Goal: Information Seeking & Learning: Learn about a topic

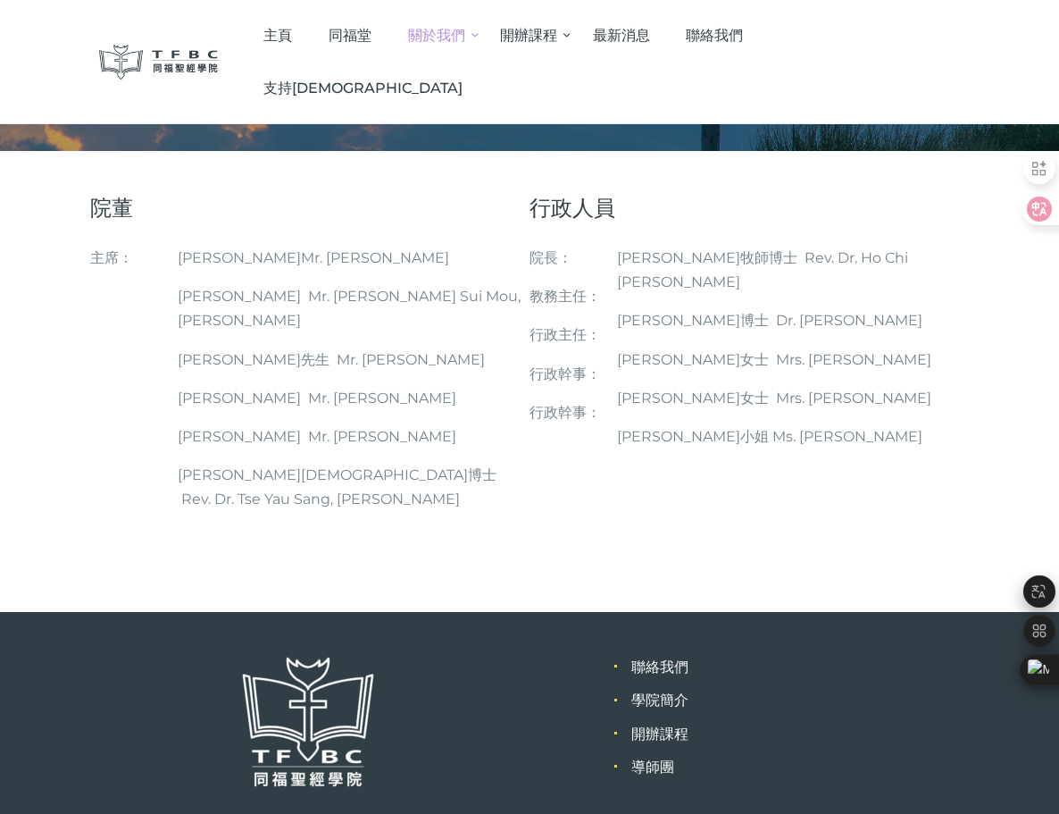
scroll to position [200, 0]
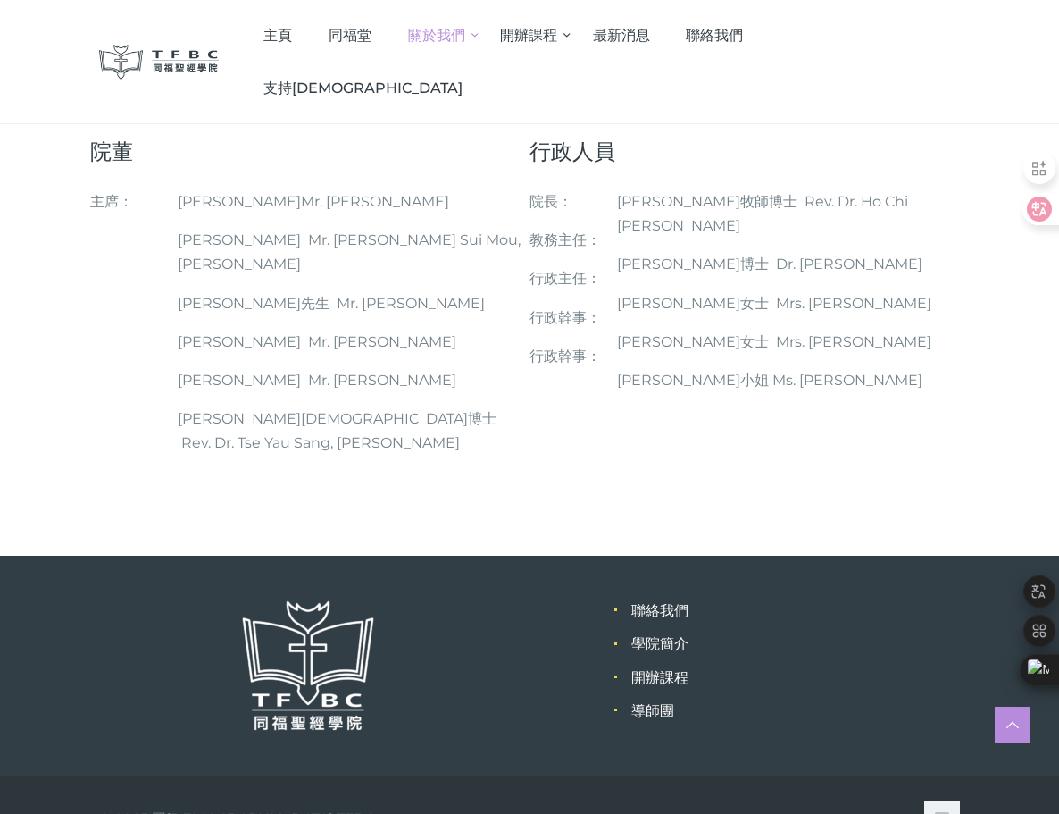
drag, startPoint x: 371, startPoint y: 276, endPoint x: 519, endPoint y: 289, distance: 148.8
click at [519, 291] on p "[PERSON_NAME]先生 Mr. [PERSON_NAME]" at bounding box center [353, 303] width 351 height 24
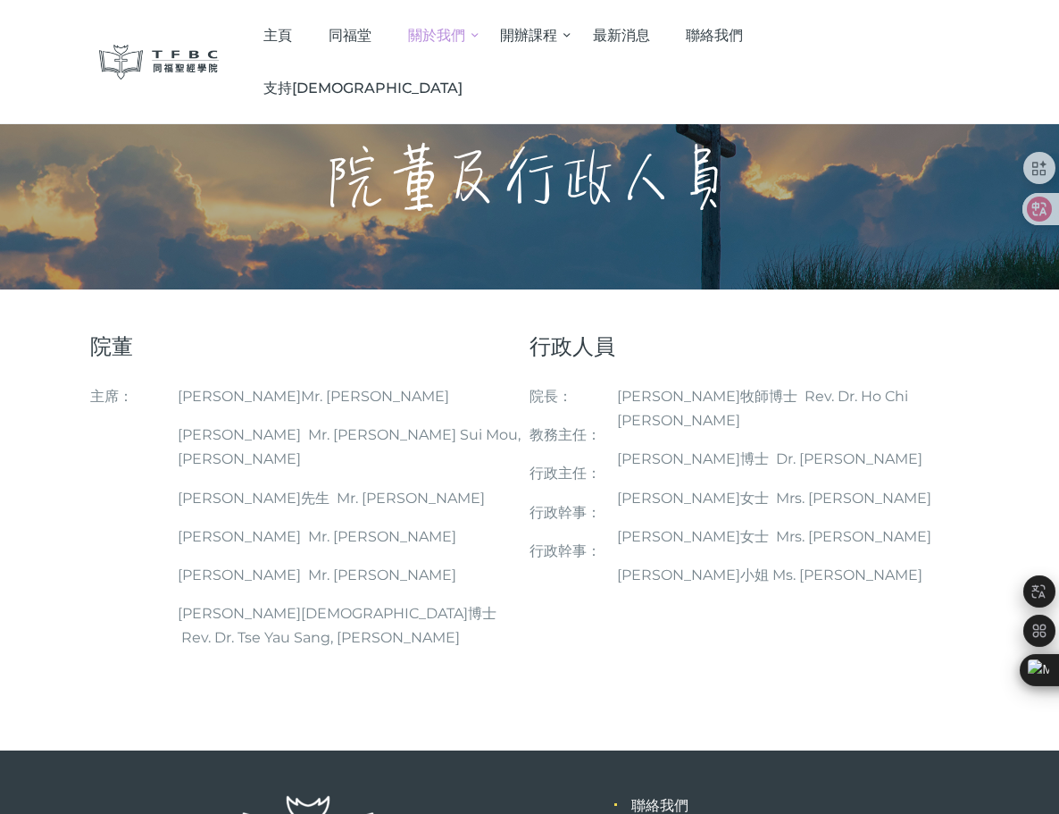
scroll to position [0, 0]
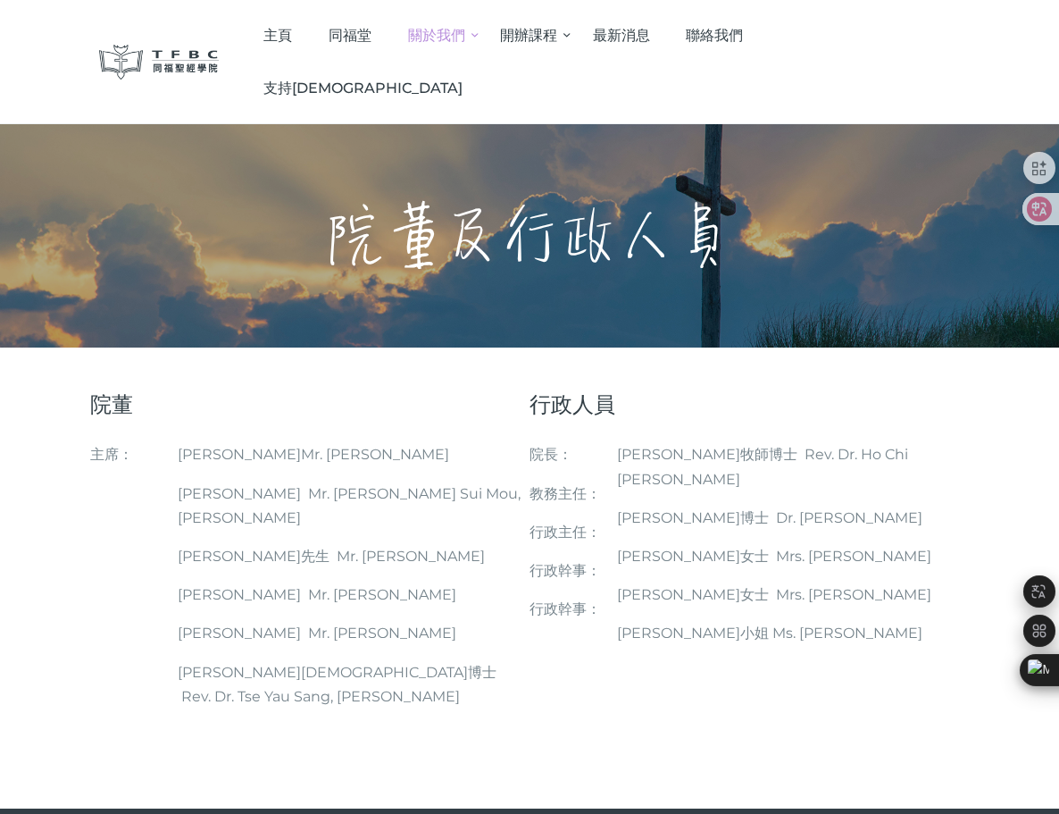
click at [182, 45] on img at bounding box center [159, 62] width 120 height 35
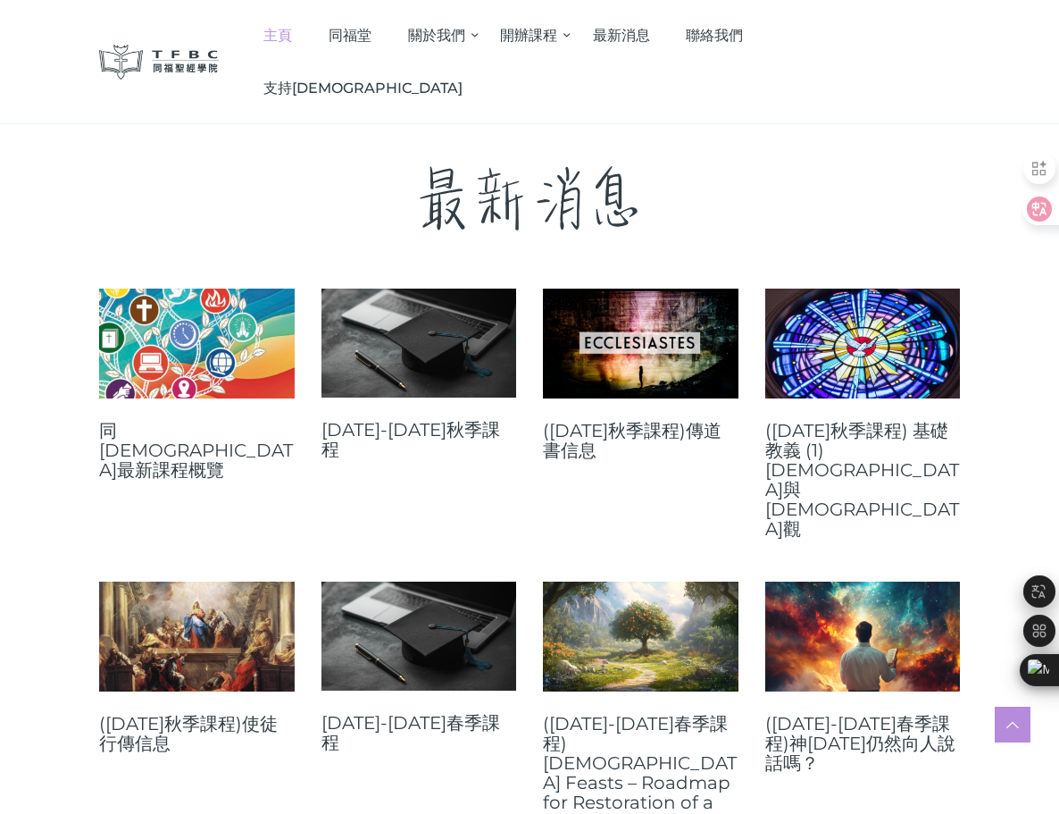
scroll to position [536, 0]
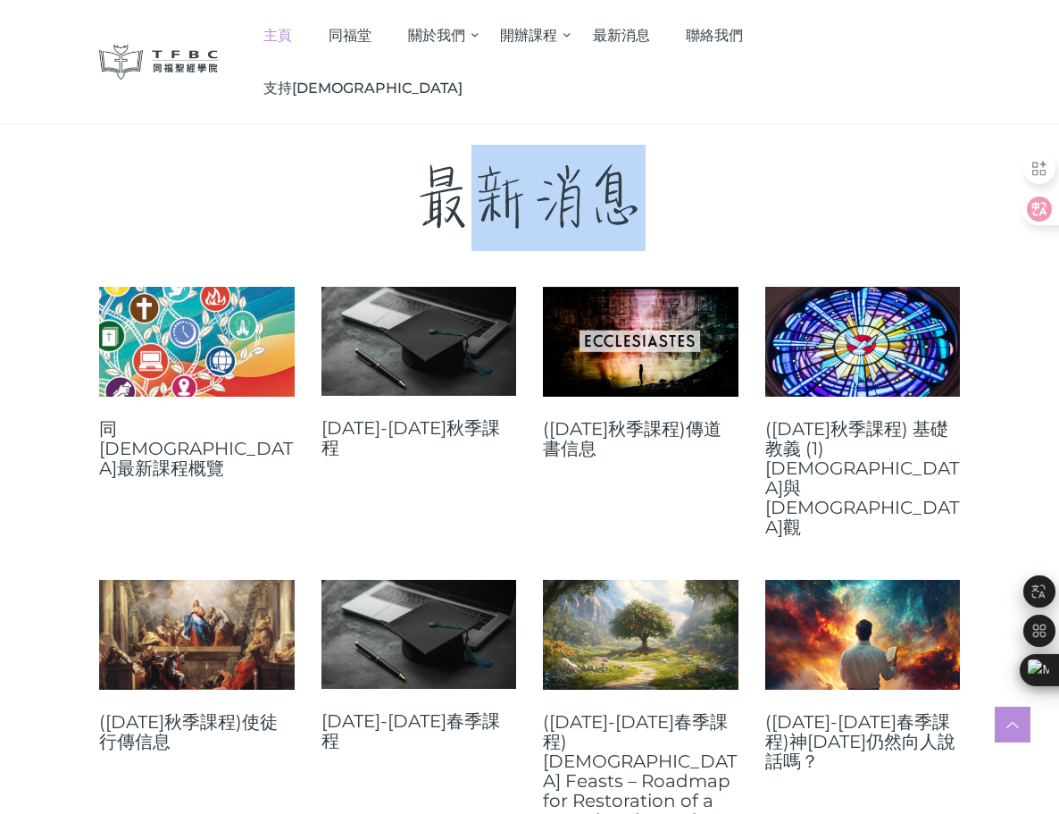
drag, startPoint x: 502, startPoint y: 197, endPoint x: 657, endPoint y: 197, distance: 155.4
click at [657, 197] on p "最新消息" at bounding box center [529, 198] width 861 height 106
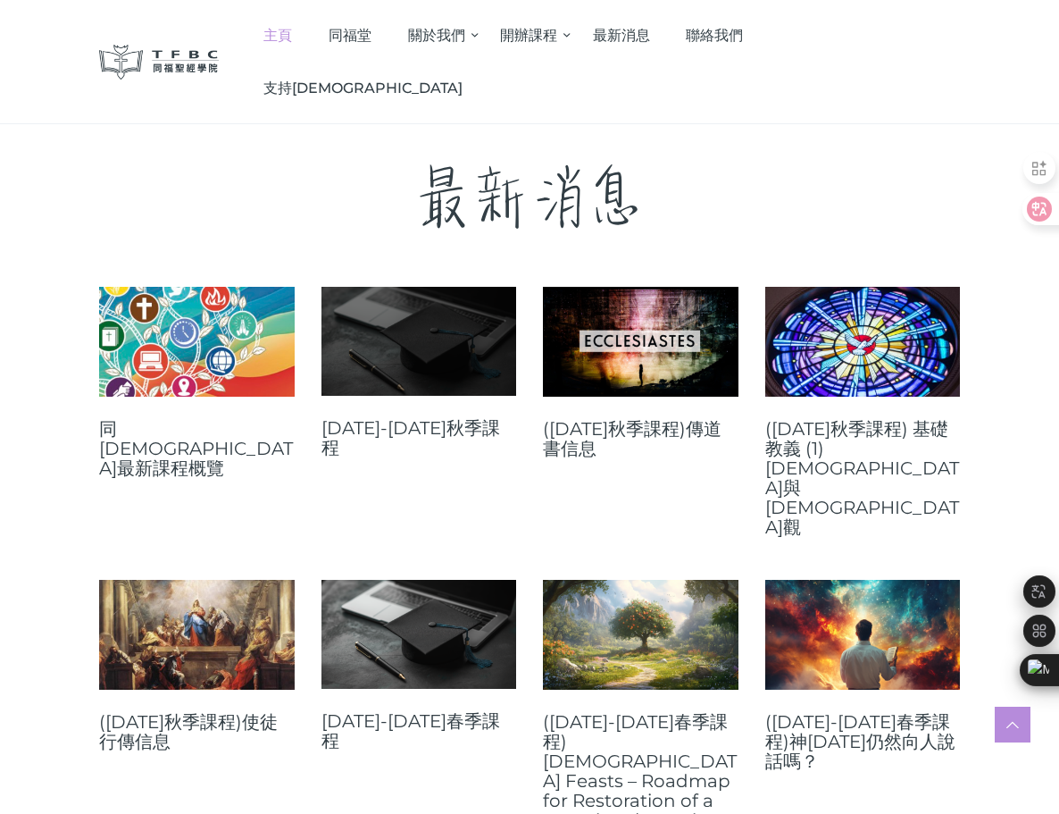
click at [347, 358] on link at bounding box center [420, 341] width 196 height 109
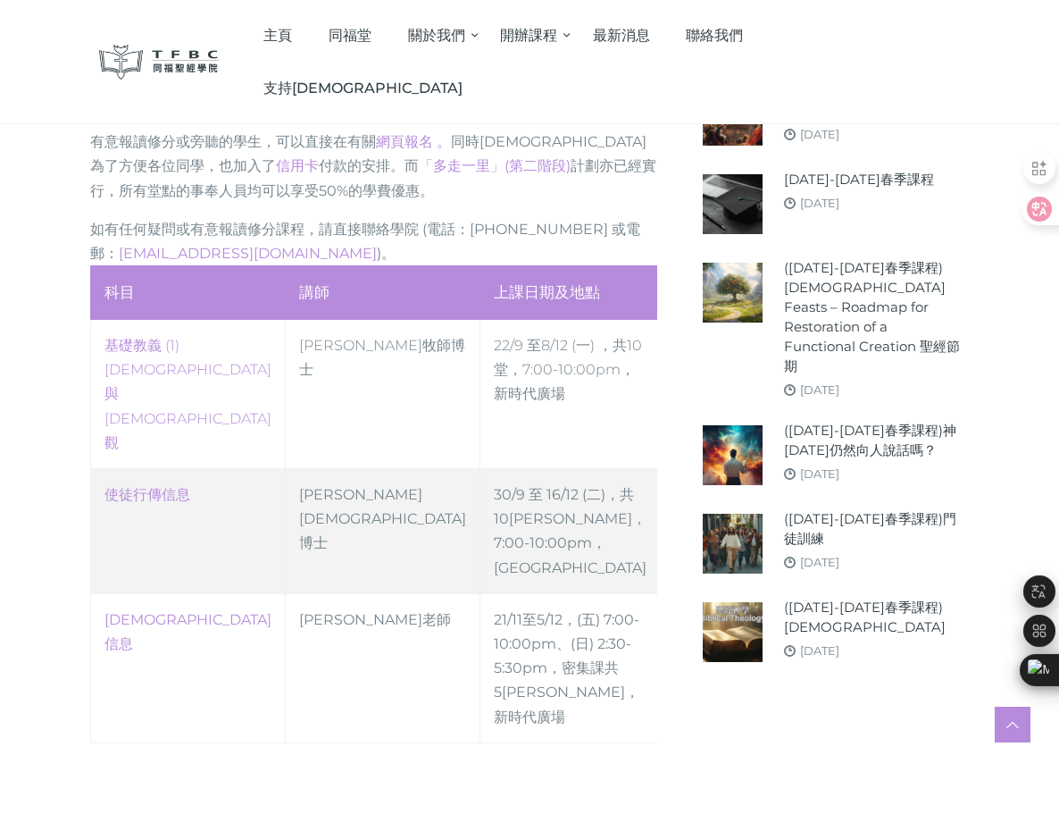
scroll to position [715, 0]
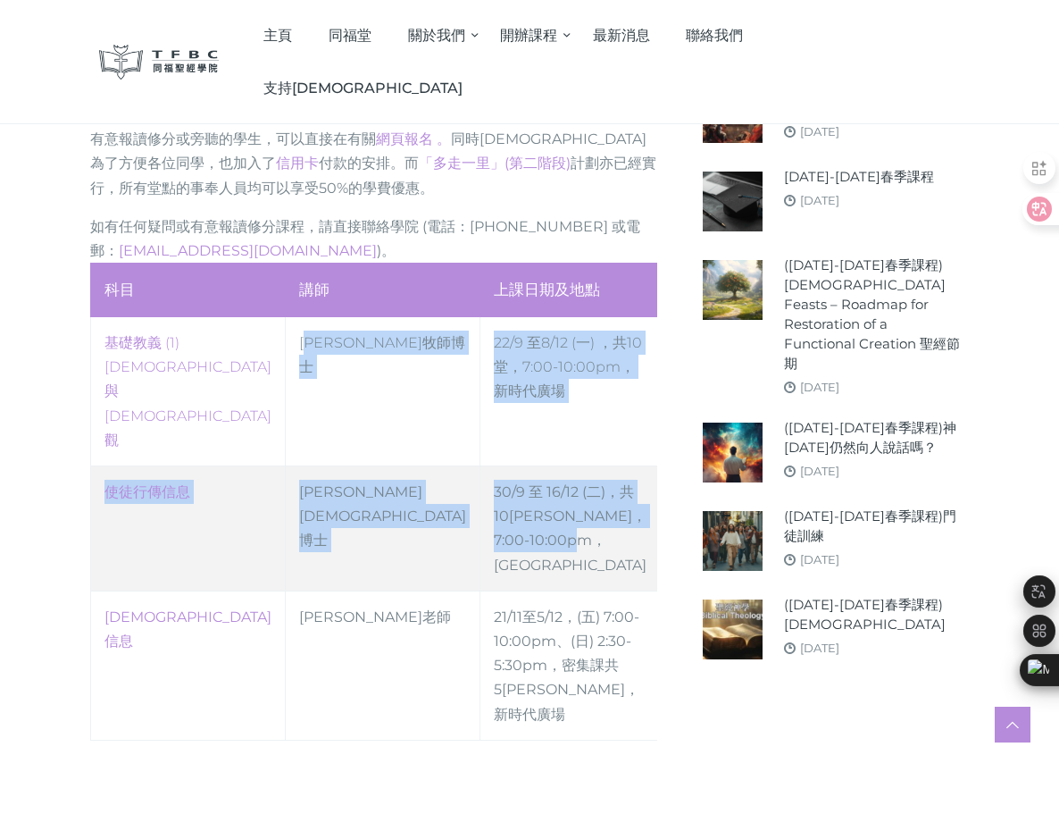
drag, startPoint x: 284, startPoint y: 314, endPoint x: 565, endPoint y: 412, distance: 298.0
click at [565, 412] on tbody "‎基礎教義 (1) [DEMOGRAPHIC_DATA]與[DEMOGRAPHIC_DATA]觀 [PERSON_NAME][DEMOGRAPHIC_DATA…" at bounding box center [376, 528] width 570 height 423
click at [565, 466] on td "30/9 至 16/12 (二)，共10堂 ，7:00-10:00pm，高威樓C Hall" at bounding box center [571, 528] width 180 height 125
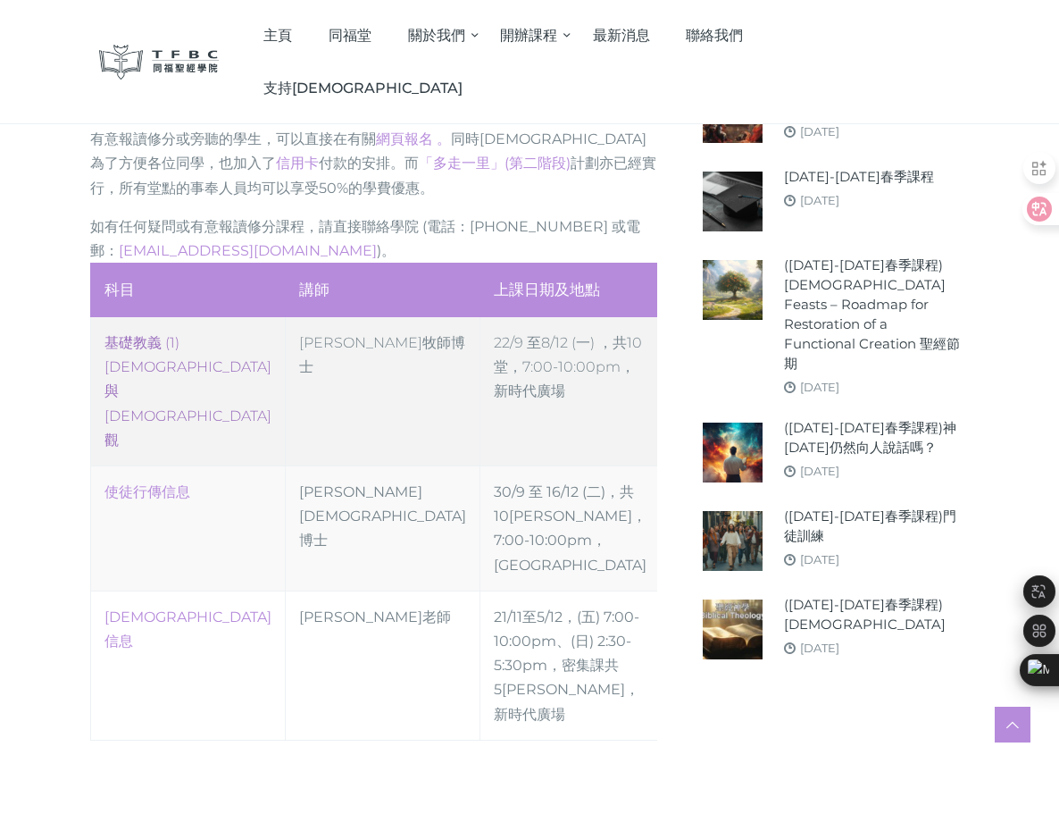
click at [131, 334] on link "‎基礎教義 (1) 聖靈觀與教會觀" at bounding box center [188, 391] width 167 height 114
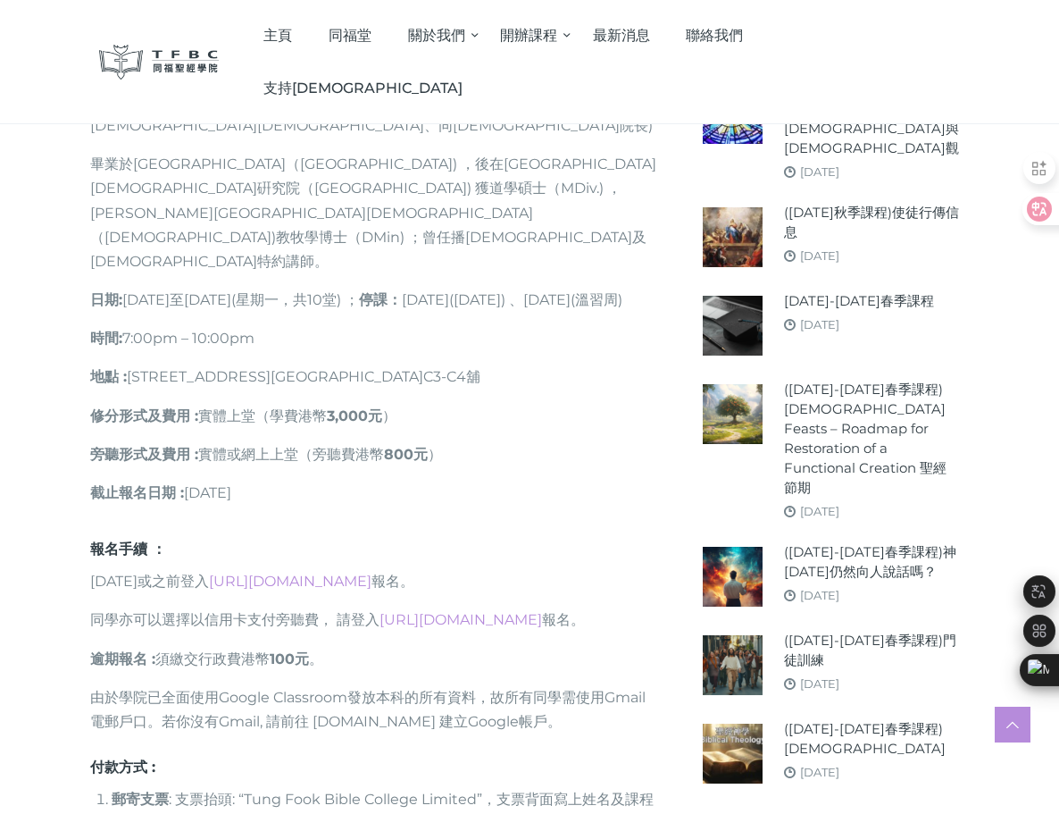
scroll to position [1072, 0]
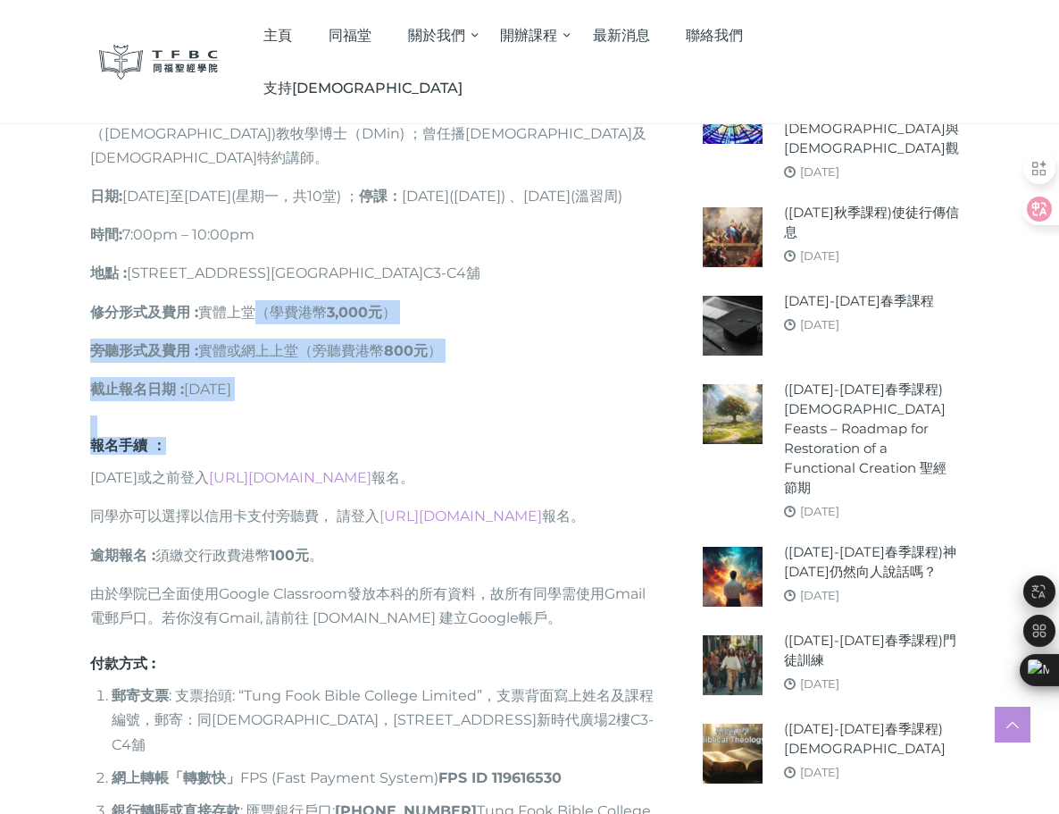
drag, startPoint x: 339, startPoint y: 168, endPoint x: 452, endPoint y: 274, distance: 155.5
click at [452, 274] on div "課程目的： 本科主要是探討這兩個教義，讓同學了解聖靈的屬性、工作、恩賜、果子和能力。另外，在教會觀方面，讓同學了解教會的本質、意義、功能、權柄等。最後，看這兩…" at bounding box center [374, 393] width 594 height 1265
click at [452, 437] on h6 "報名手續 ：" at bounding box center [373, 446] width 567 height 18
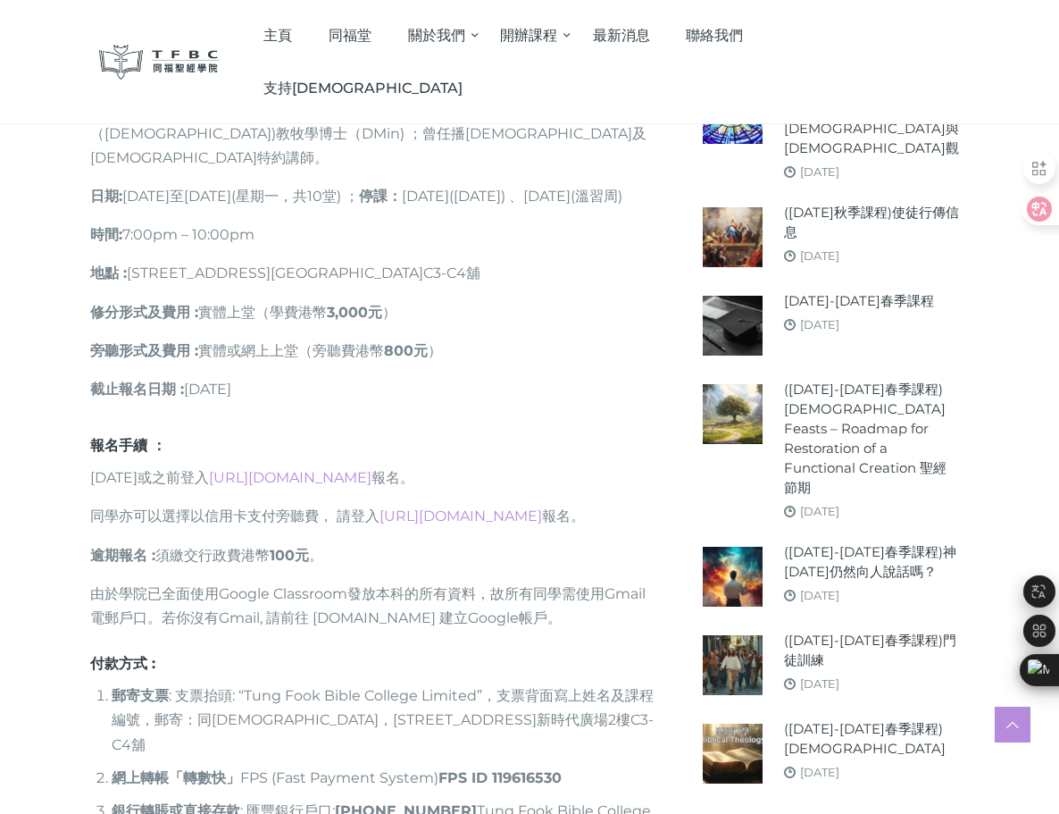
scroll to position [1468, 0]
